Goal: Find specific page/section

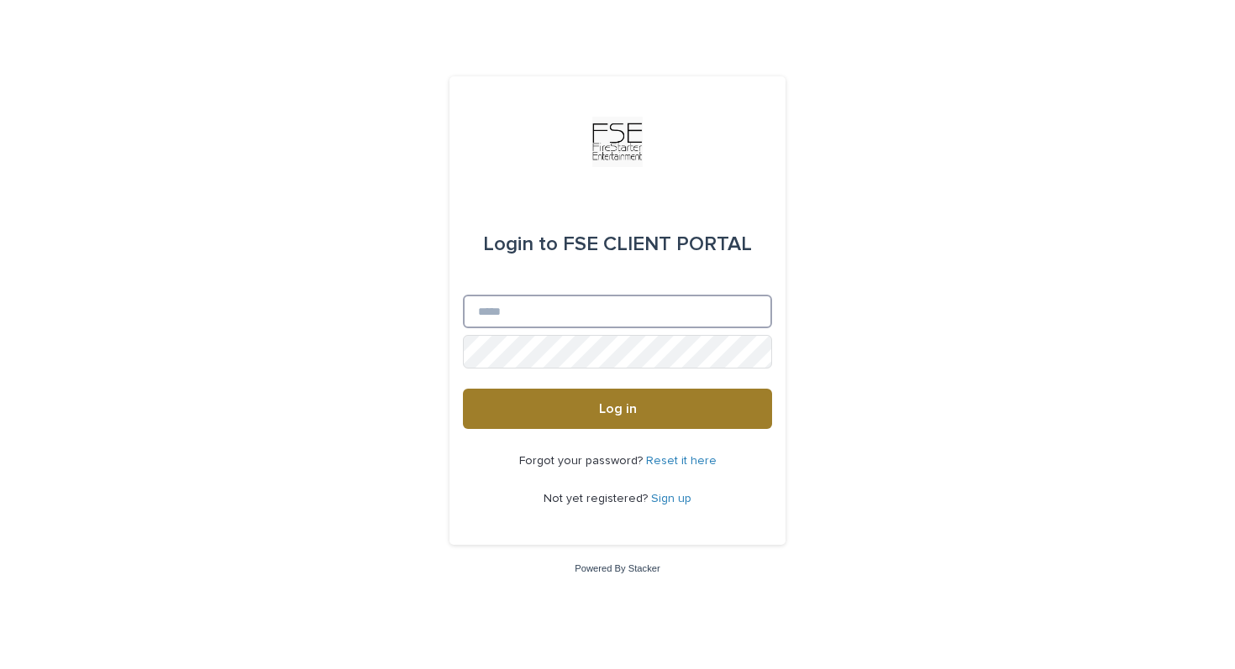
type input "**********"
click at [553, 419] on button "Log in" at bounding box center [617, 409] width 309 height 40
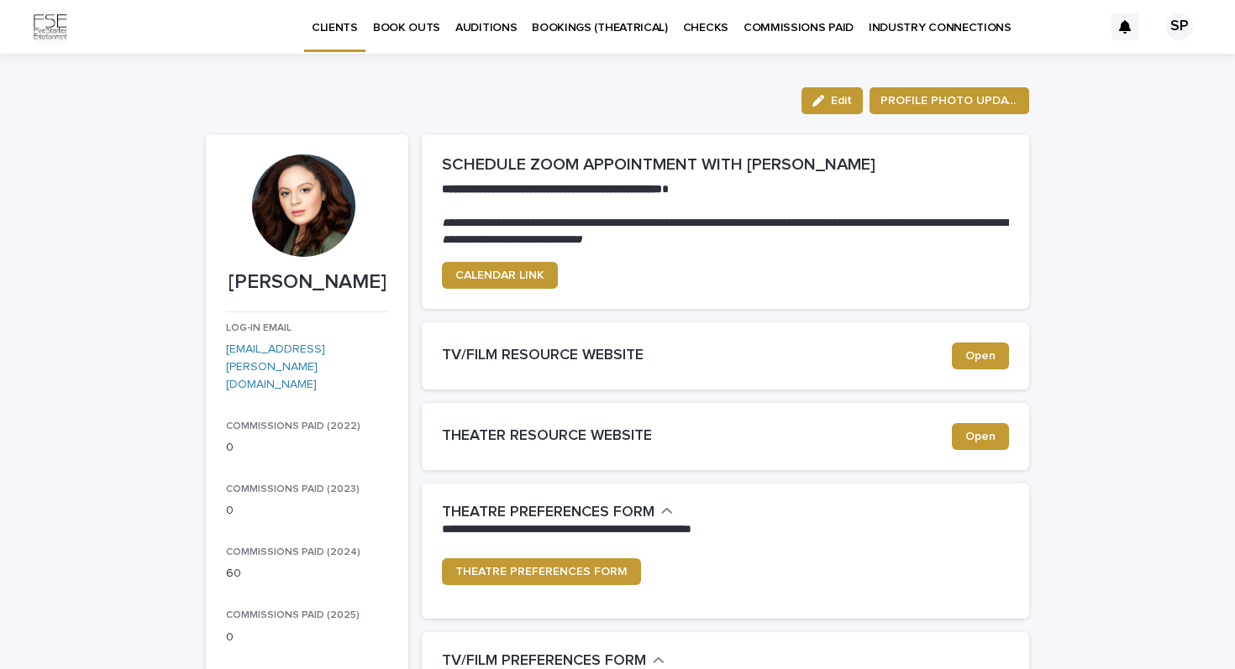
click at [432, 20] on p "BOOK OUTS" at bounding box center [406, 17] width 67 height 35
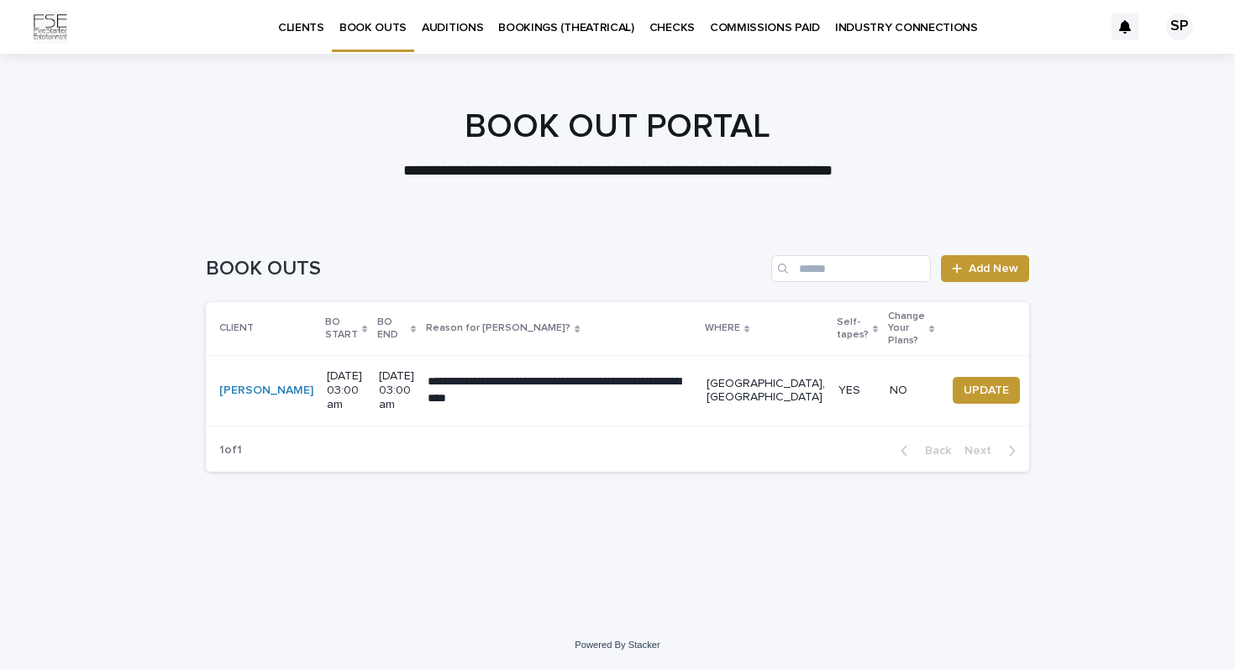
click at [535, 19] on p "BOOKINGS (THEATRICAL)" at bounding box center [566, 17] width 136 height 35
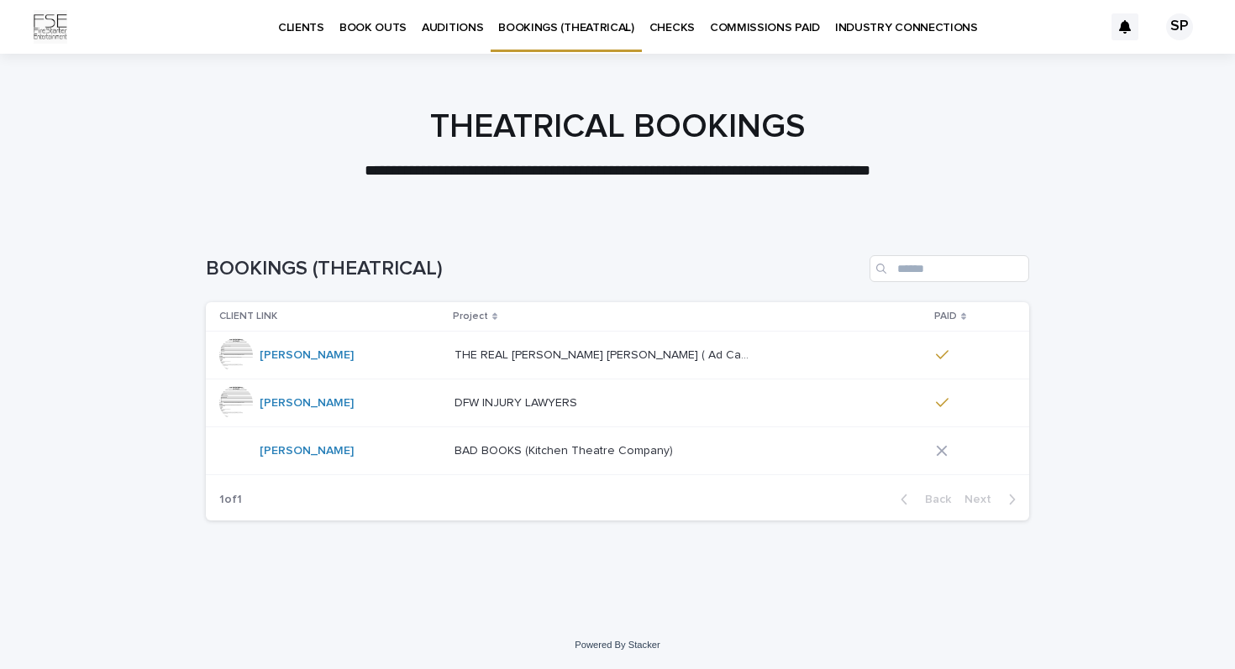
click at [428, 28] on p "AUDITIONS" at bounding box center [452, 17] width 61 height 35
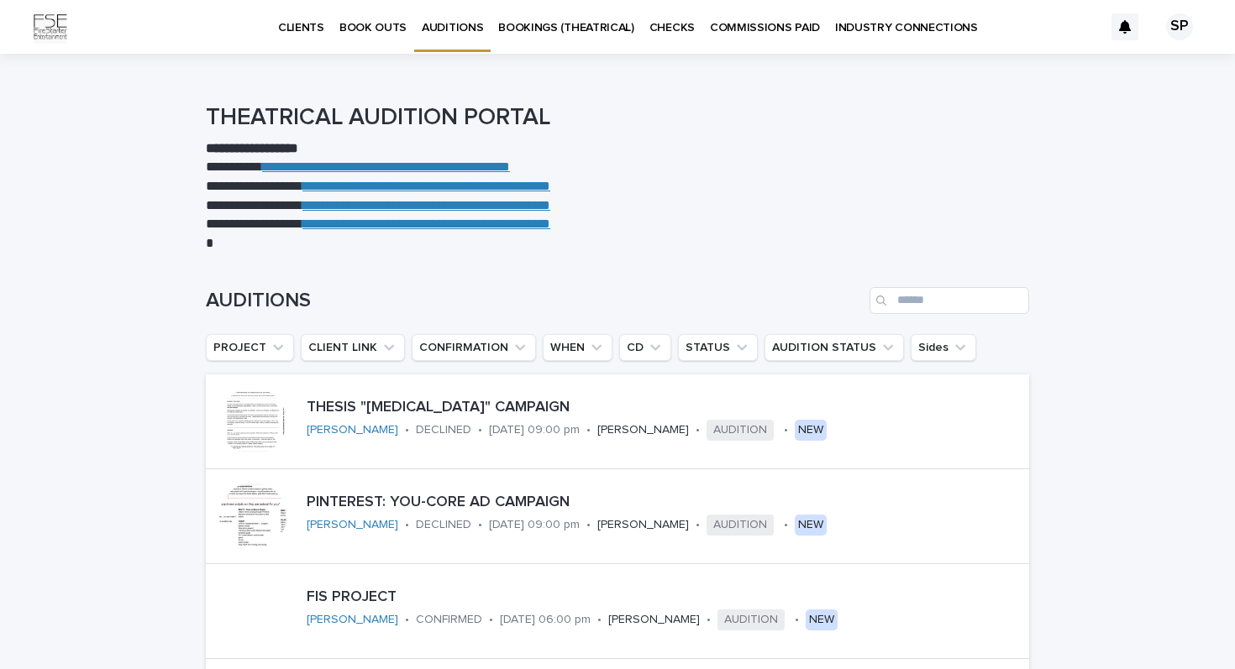
click at [1171, 21] on div "SP" at bounding box center [1179, 26] width 27 height 27
click at [596, 113] on h1 "THEATRICAL AUDITION PORTAL" at bounding box center [617, 118] width 823 height 29
click at [42, 27] on div at bounding box center [617, 27] width 1235 height 54
click at [42, 27] on img at bounding box center [51, 27] width 34 height 34
